Goal: Task Accomplishment & Management: Use online tool/utility

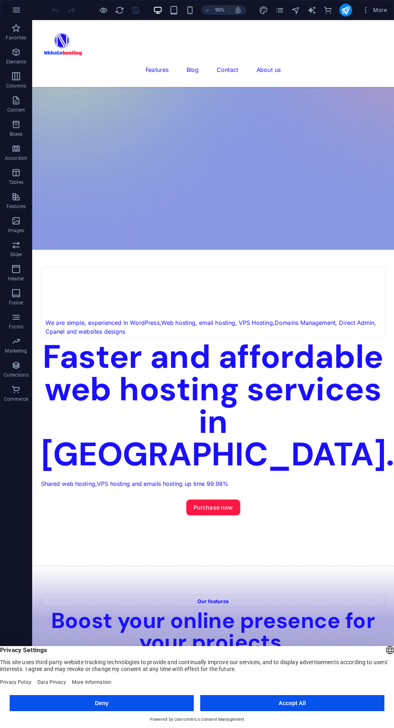
scroll to position [365, 0]
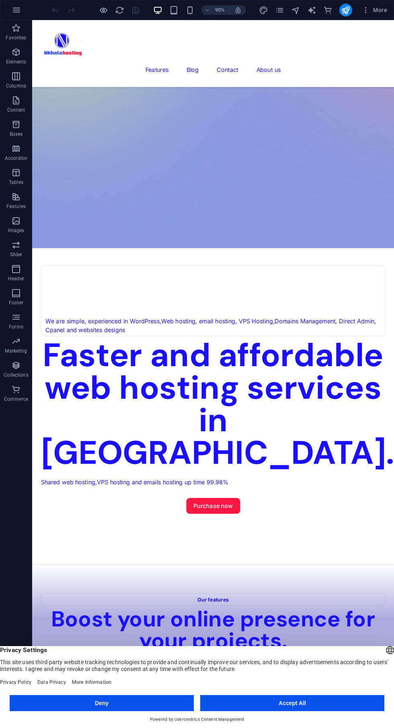
click at [309, 707] on button "Accept All" at bounding box center [292, 703] width 184 height 16
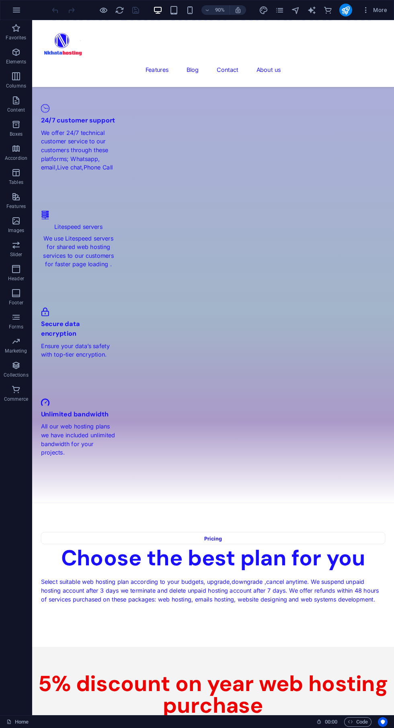
scroll to position [1028, 0]
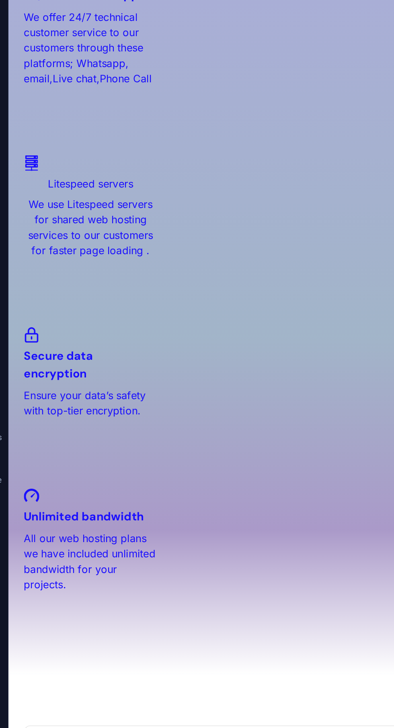
click at [86, 663] on div "Unlimited space 20 MySQL databases 20 sub domains 20 emails accounts Free SSL c…" at bounding box center [208, 722] width 369 height 118
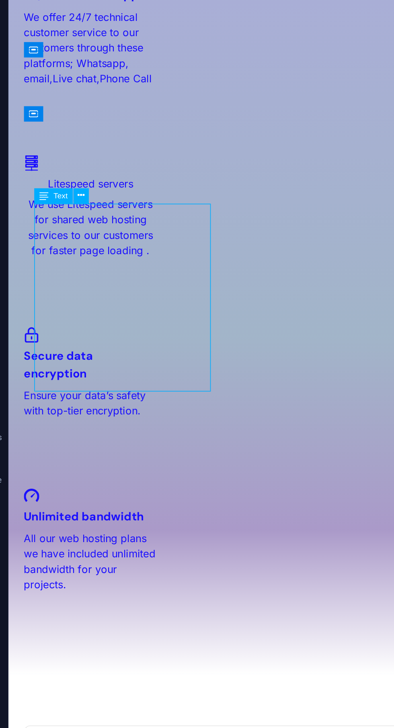
click at [75, 235] on button at bounding box center [73, 239] width 9 height 9
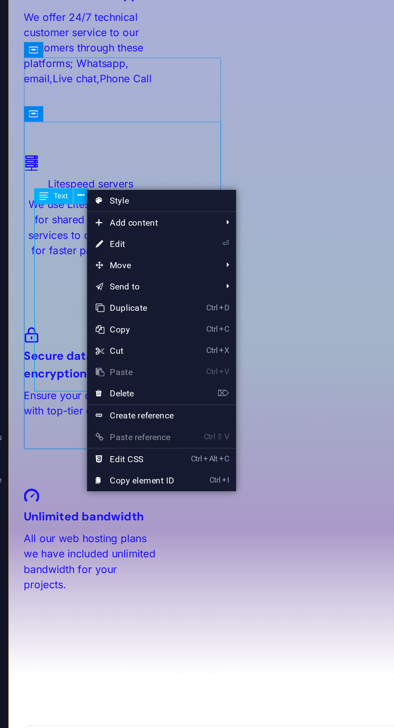
click at [100, 264] on link "⏎ Edit" at bounding box center [103, 266] width 54 height 12
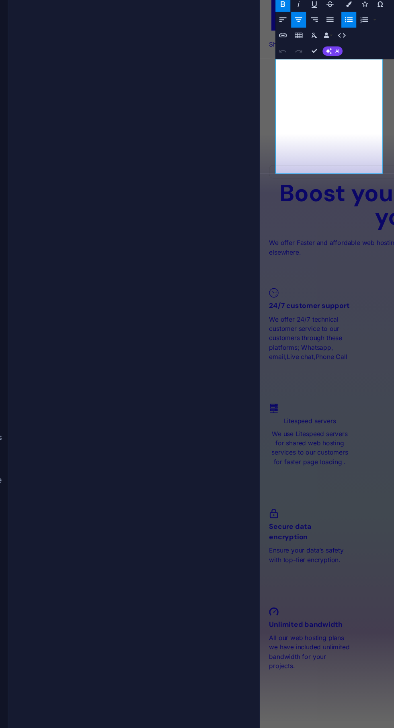
scroll to position [1432, 0]
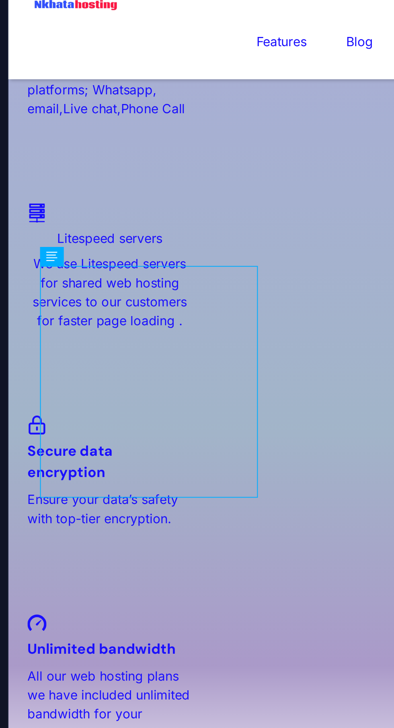
scroll to position [1109, 0]
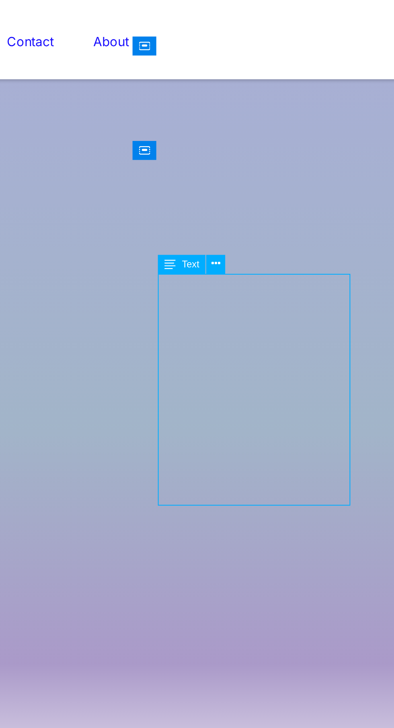
click at [313, 169] on icon at bounding box center [312, 171] width 4 height 8
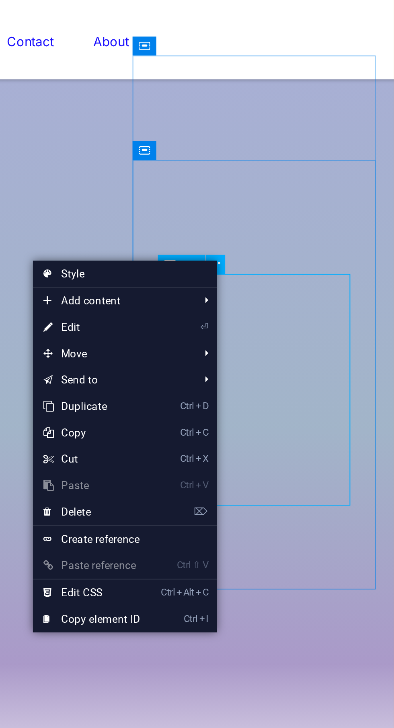
click at [248, 203] on link "⏎ Edit" at bounding box center [255, 200] width 54 height 12
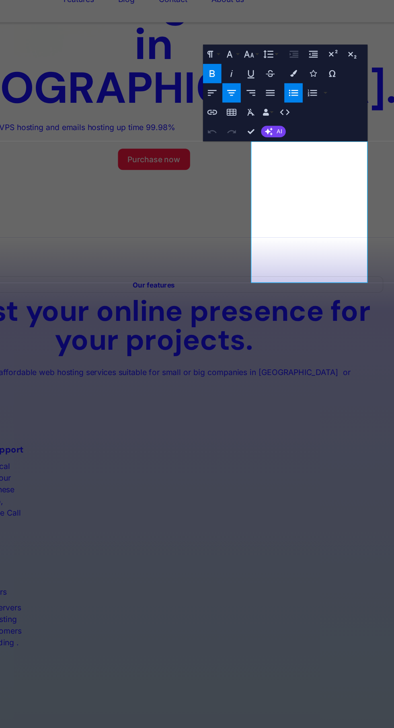
scroll to position [1523, 0]
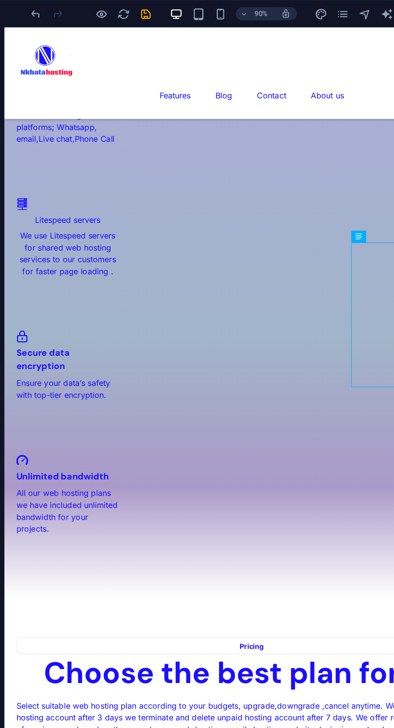
scroll to position [1107, 0]
click at [137, 10] on icon "save" at bounding box center [135, 10] width 9 height 9
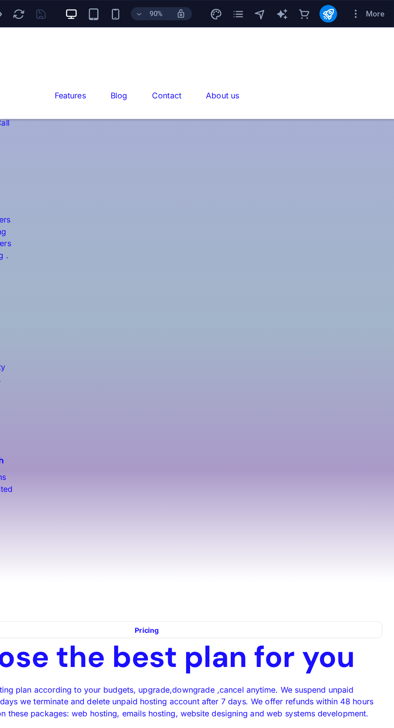
scroll to position [0, 0]
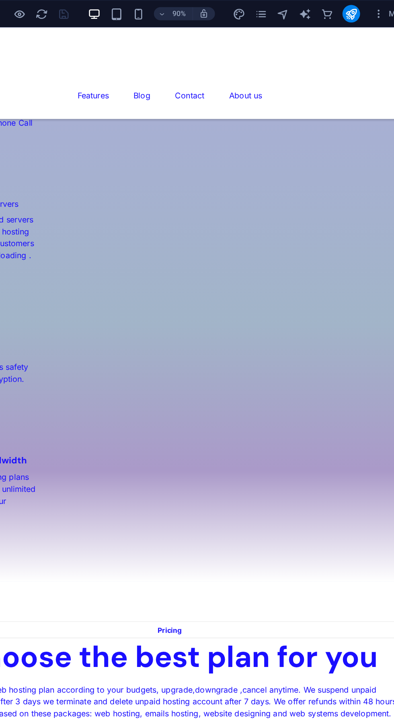
click at [344, 14] on icon "publish" at bounding box center [345, 10] width 9 height 9
